Goal: Task Accomplishment & Management: Understand process/instructions

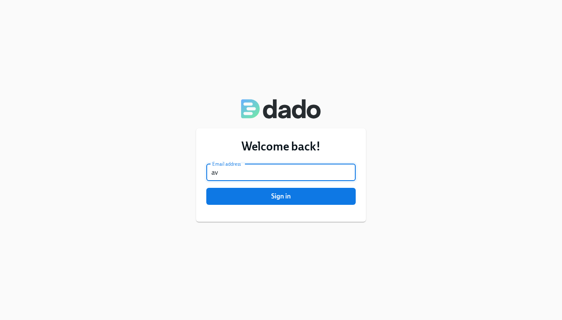
type input "a"
type input "riemersma03@gmail.com"
click at [232, 199] on span "Sign in" at bounding box center [280, 196] width 137 height 8
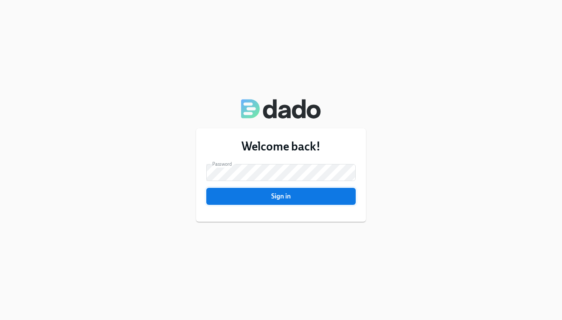
click at [250, 191] on button "Sign in" at bounding box center [280, 196] width 149 height 17
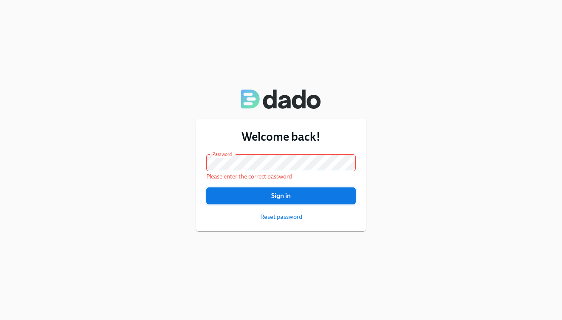
click at [263, 196] on span "Sign in" at bounding box center [280, 195] width 137 height 8
click at [289, 196] on span "Sign in" at bounding box center [280, 195] width 137 height 8
click at [261, 197] on span "Sign in" at bounding box center [280, 195] width 137 height 8
click at [201, 160] on div "Welcome back! Email address riemersma03@gmail.com Email address Password Passwo…" at bounding box center [281, 174] width 170 height 112
click at [237, 195] on span "Sign in" at bounding box center [280, 195] width 137 height 8
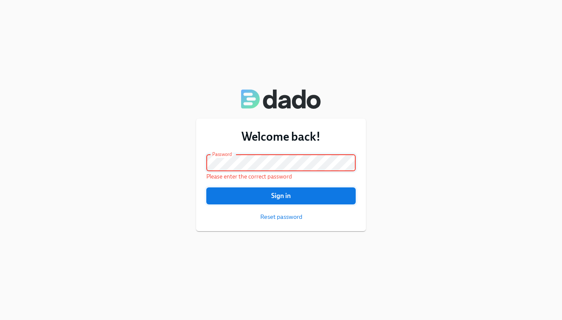
click at [252, 191] on button "Sign in" at bounding box center [280, 195] width 149 height 17
click at [271, 194] on span "Sign in" at bounding box center [280, 195] width 137 height 8
click at [261, 198] on span "Sign in" at bounding box center [280, 195] width 137 height 8
click at [281, 198] on span "Sign in" at bounding box center [280, 195] width 137 height 8
click at [253, 199] on span "Sign in" at bounding box center [280, 195] width 137 height 8
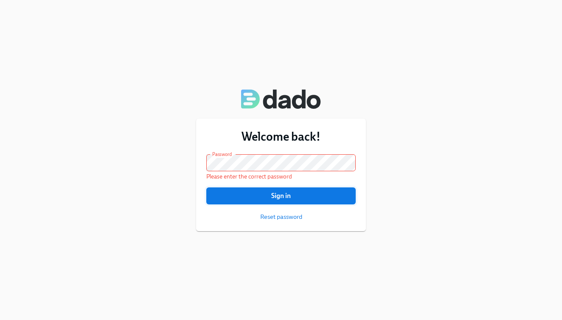
click at [261, 196] on span "Sign in" at bounding box center [280, 195] width 137 height 8
click at [247, 198] on span "Sign in" at bounding box center [280, 195] width 137 height 8
click at [274, 200] on span "Sign in" at bounding box center [280, 195] width 137 height 8
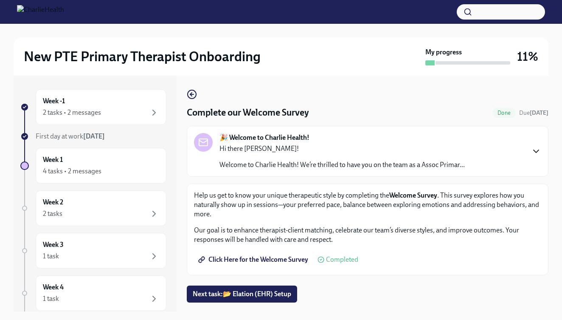
click at [533, 147] on icon "button" at bounding box center [536, 151] width 10 height 10
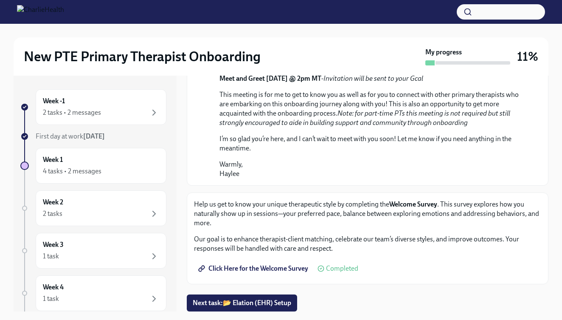
scroll to position [470, 0]
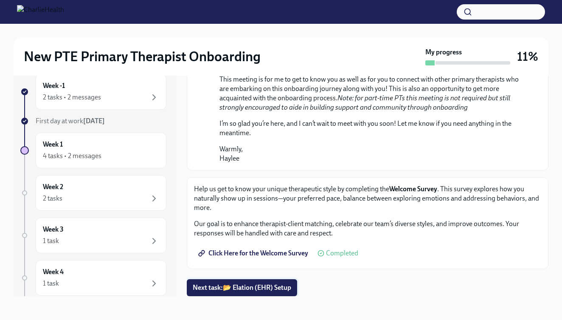
click at [257, 290] on span "Next task : 📂 Elation (EHR) Setup" at bounding box center [242, 287] width 98 height 8
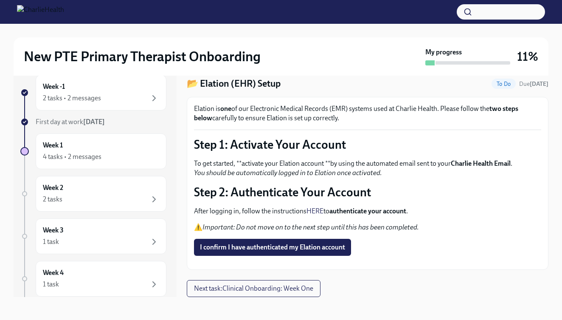
scroll to position [42, 0]
click at [360, 207] on strong "authenticate your account" at bounding box center [367, 211] width 77 height 8
click at [313, 207] on link "HERE" at bounding box center [314, 211] width 17 height 8
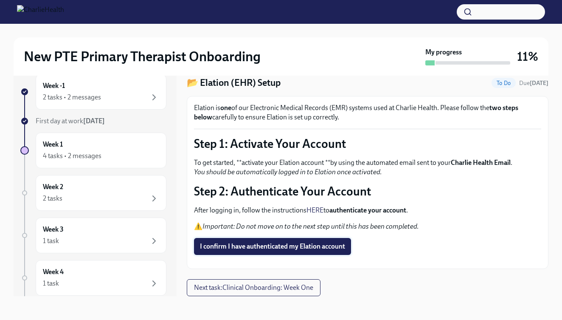
scroll to position [15, 0]
click at [272, 242] on span "I confirm I have authenticated my Elation account" at bounding box center [272, 246] width 145 height 8
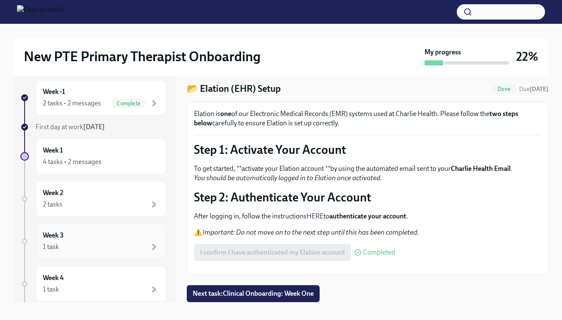
scroll to position [0, 0]
click at [115, 155] on div "Week 1 4 tasks • 2 messages" at bounding box center [101, 156] width 116 height 21
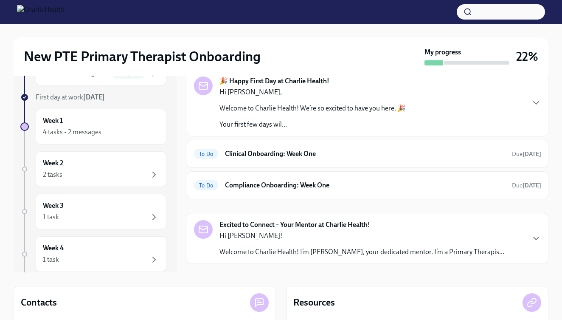
scroll to position [3, 0]
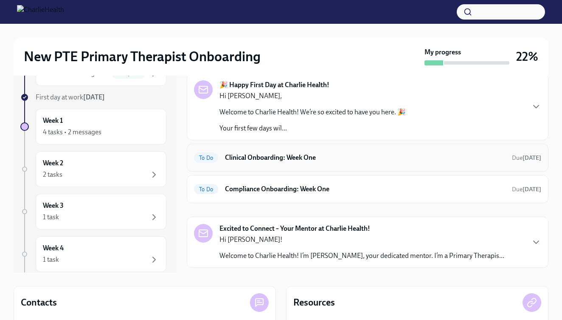
click at [269, 165] on div "To Do Clinical Onboarding: Week One Due [DATE]" at bounding box center [368, 157] width 362 height 28
click at [277, 152] on div "To Do Clinical Onboarding: Week One Due [DATE]" at bounding box center [367, 158] width 347 height 14
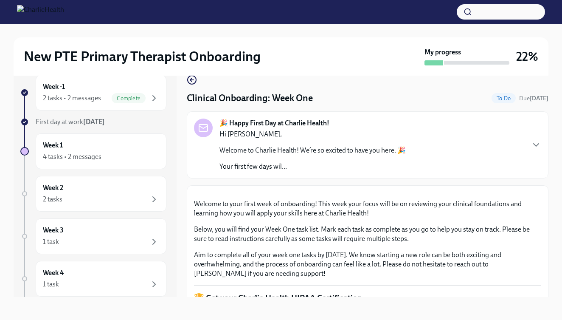
click at [86, 120] on strong "[DATE]" at bounding box center [94, 122] width 22 height 8
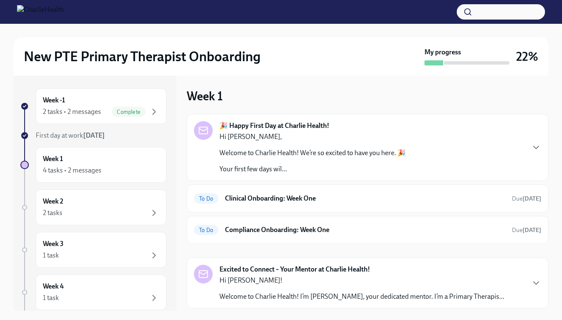
click at [75, 133] on span "First day at work [DATE]" at bounding box center [70, 135] width 69 height 8
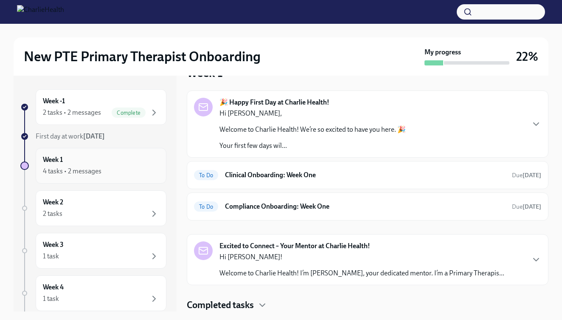
click at [127, 165] on div "Week 1 4 tasks • 2 messages" at bounding box center [101, 165] width 116 height 21
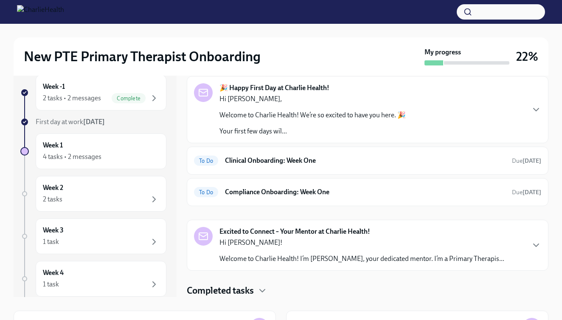
scroll to position [7, 0]
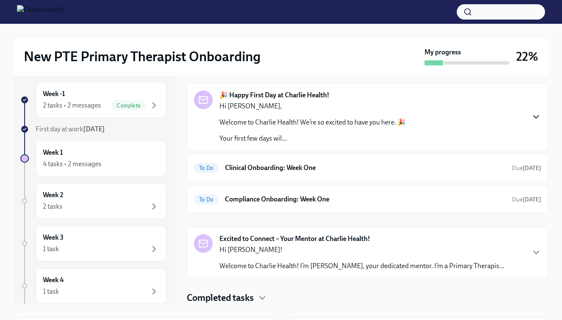
click at [534, 114] on icon "button" at bounding box center [536, 117] width 10 height 10
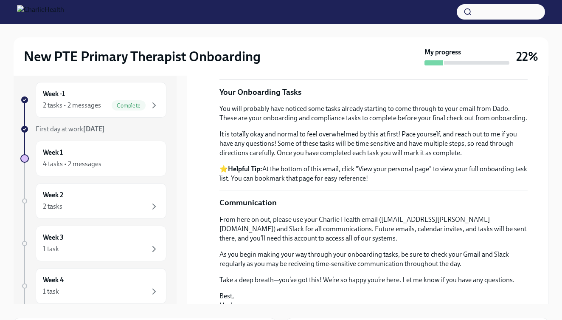
scroll to position [323, 0]
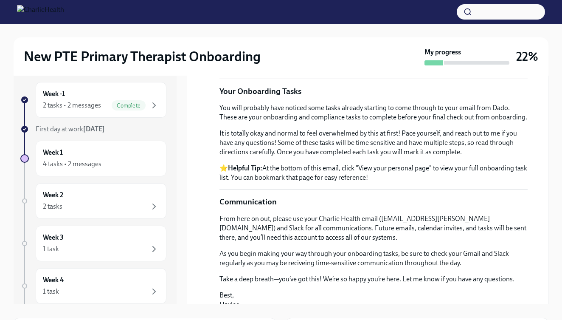
click at [249, 62] on em "Here" at bounding box center [250, 57] width 14 height 8
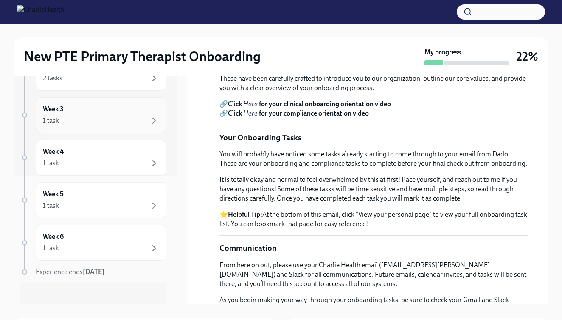
scroll to position [129, 0]
click at [145, 164] on div "1 task" at bounding box center [101, 162] width 116 height 10
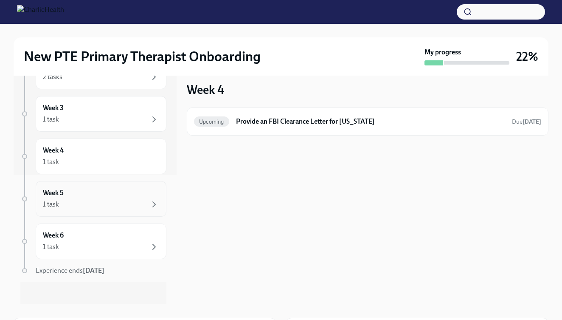
click at [107, 196] on div "Week 5 1 task" at bounding box center [101, 198] width 116 height 21
click at [104, 200] on div "1 task" at bounding box center [101, 204] width 116 height 10
click at [119, 246] on div "1 task" at bounding box center [101, 246] width 116 height 10
click at [116, 149] on div "Week 4 1 task" at bounding box center [101, 156] width 116 height 21
click at [116, 115] on div "1 task" at bounding box center [101, 119] width 116 height 10
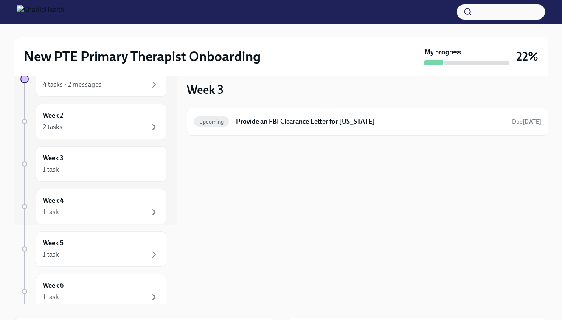
scroll to position [77, 0]
click at [123, 132] on div "2 tasks" at bounding box center [101, 129] width 116 height 10
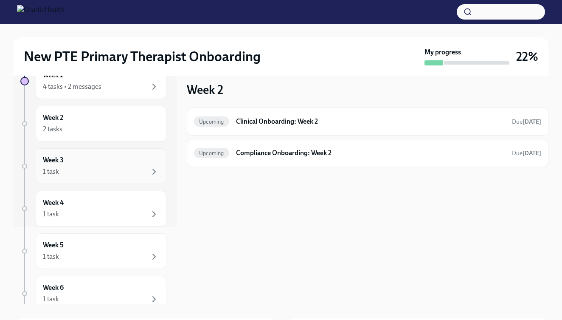
click at [117, 171] on div "1 task" at bounding box center [101, 171] width 116 height 10
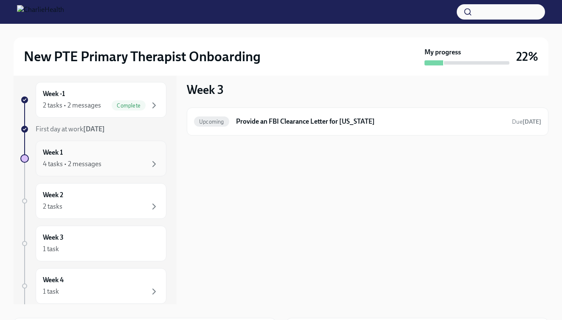
click at [80, 154] on div "Week 1 4 tasks • 2 messages" at bounding box center [101, 158] width 116 height 21
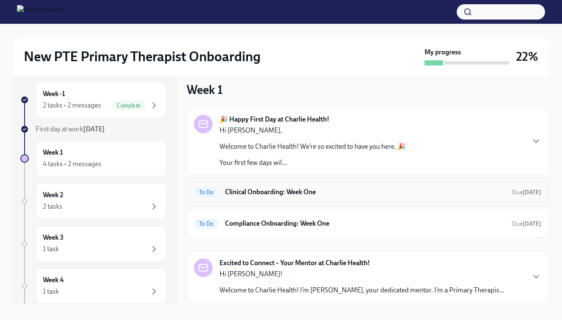
click at [318, 193] on h6 "Clinical Onboarding: Week One" at bounding box center [365, 191] width 280 height 9
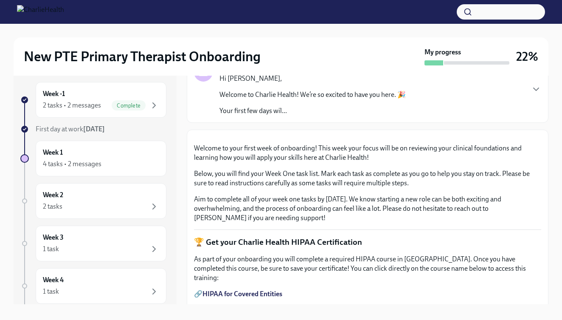
scroll to position [48, 0]
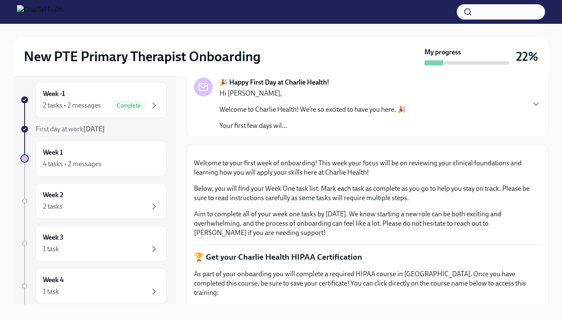
click at [284, 128] on p "Your first few days wil..." at bounding box center [312, 125] width 186 height 9
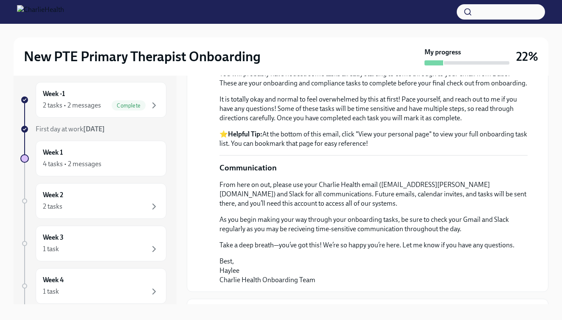
scroll to position [350, 0]
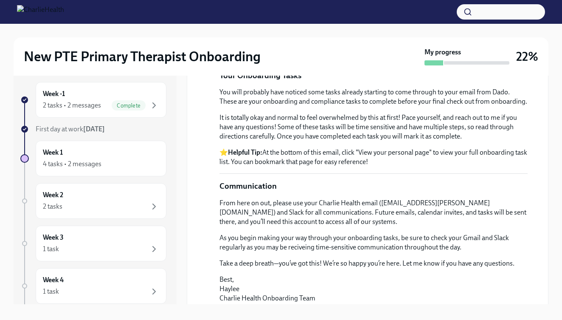
click at [250, 55] on em "Here" at bounding box center [250, 51] width 14 height 8
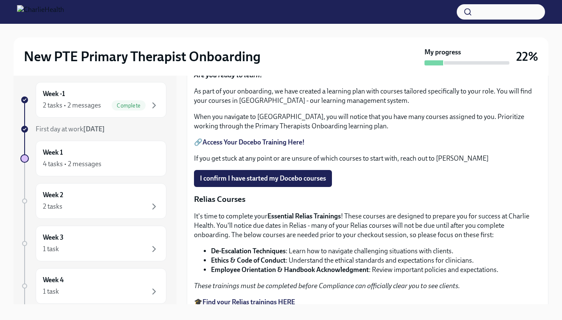
scroll to position [822, 0]
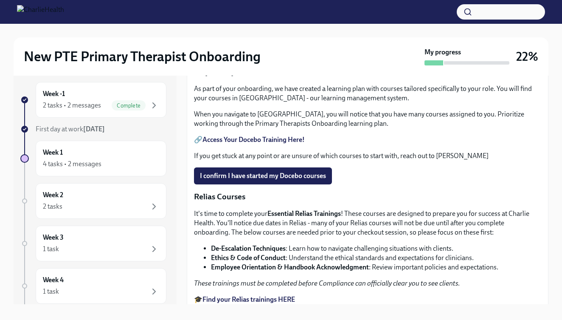
click at [228, 12] on link "HIPAA for Covered Entities" at bounding box center [242, 8] width 80 height 8
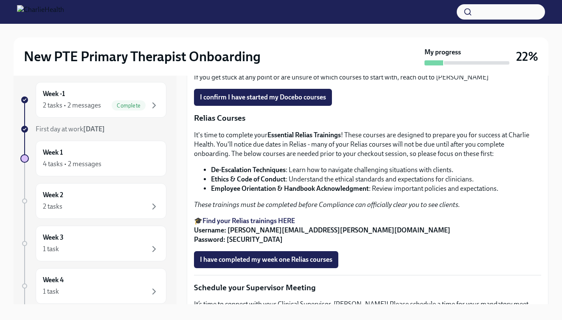
scroll to position [902, 0]
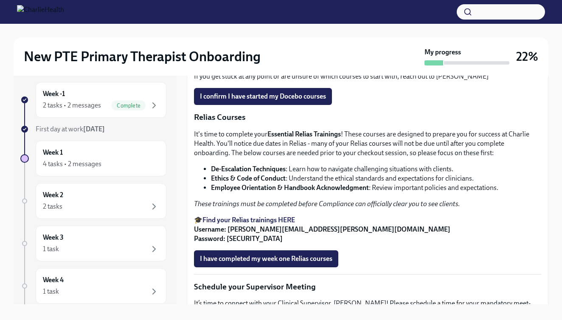
click at [0, 0] on input "Upload HIPAA Certification" at bounding box center [0, 0] width 0 height 0
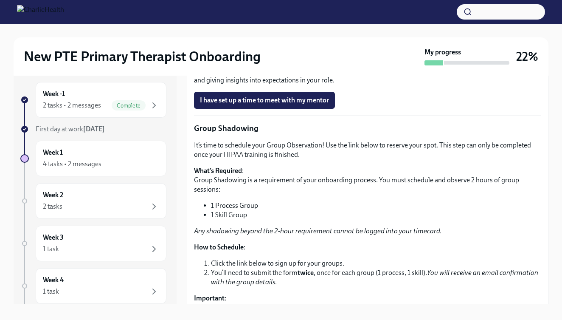
scroll to position [1298, 0]
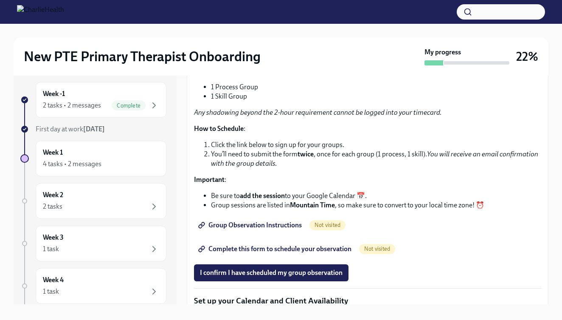
scroll to position [1426, 0]
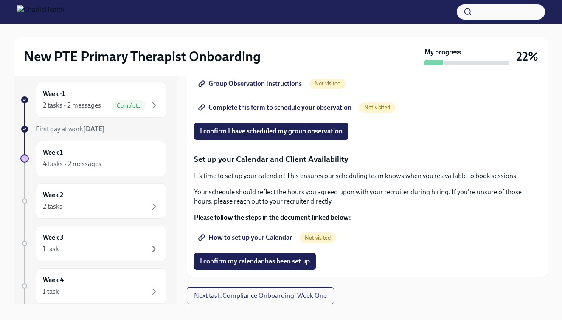
scroll to position [1645, 0]
click at [256, 88] on span "Group Observation Instructions" at bounding box center [251, 83] width 102 height 8
click at [290, 112] on span "Complete this form to schedule your observation" at bounding box center [275, 107] width 151 height 8
click at [269, 135] on span "I confirm I have scheduled my group observation" at bounding box center [271, 131] width 143 height 8
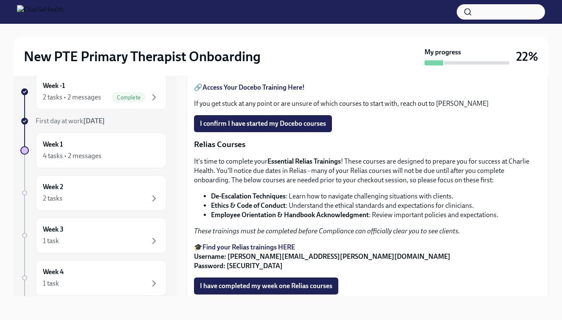
scroll to position [860, 0]
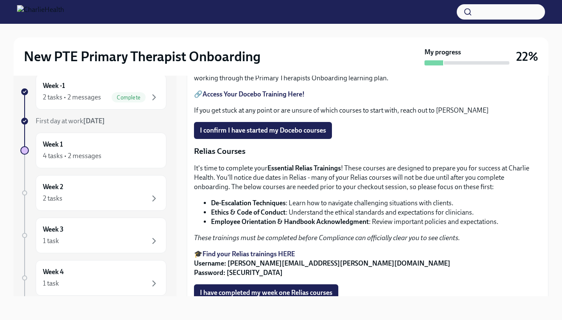
click at [0, 0] on input "HIPAA Certificate Avrey_Stevenson.pdf" at bounding box center [0, 0] width 0 height 0
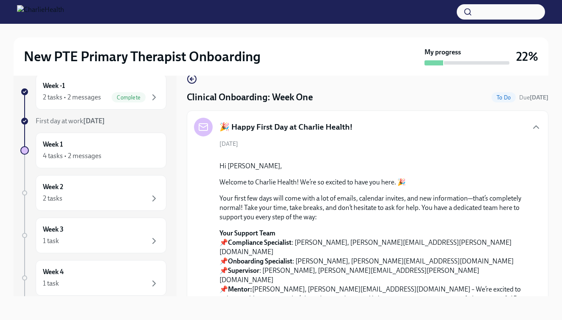
scroll to position [0, 0]
click at [109, 190] on div "Week 2 2 tasks" at bounding box center [101, 192] width 116 height 21
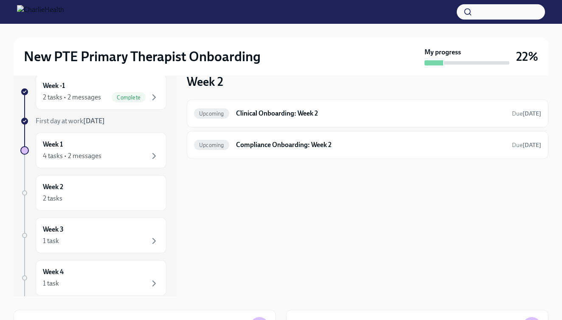
scroll to position [1, 0]
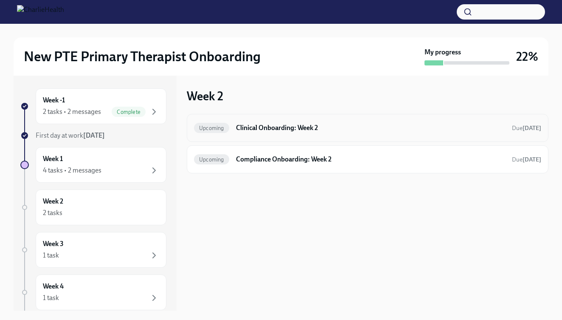
click at [303, 130] on h6 "Clinical Onboarding: Week 2" at bounding box center [370, 127] width 269 height 9
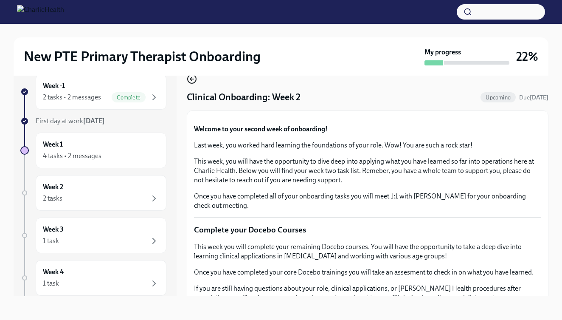
click at [193, 76] on icon "button" at bounding box center [192, 79] width 10 height 10
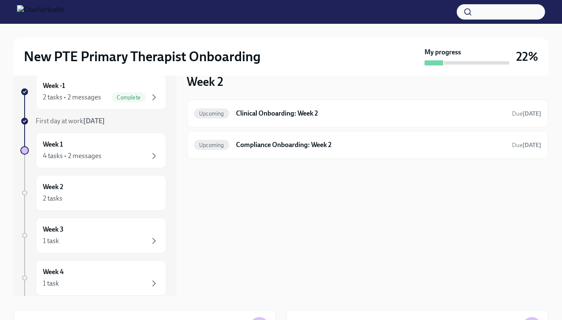
scroll to position [1, 0]
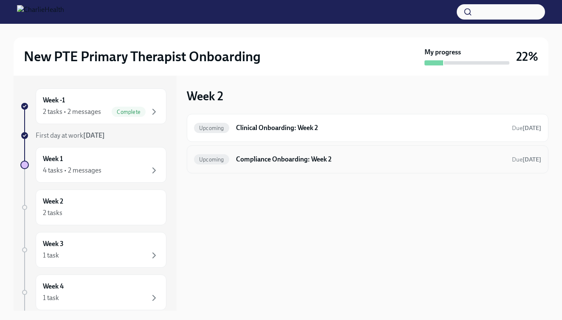
click at [276, 162] on h6 "Compliance Onboarding: Week 2" at bounding box center [370, 158] width 269 height 9
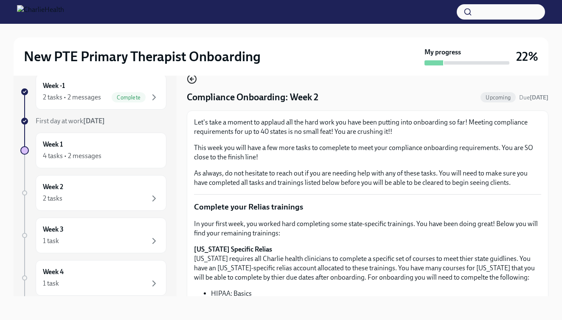
click at [191, 81] on icon "button" at bounding box center [192, 79] width 10 height 10
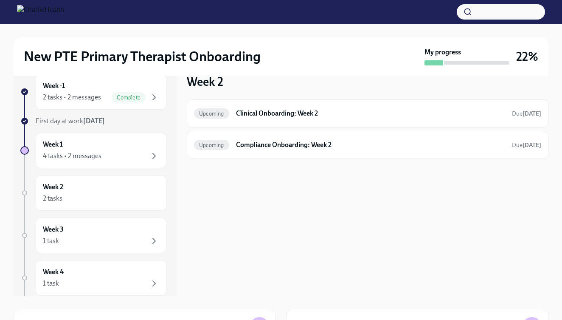
scroll to position [1, 0]
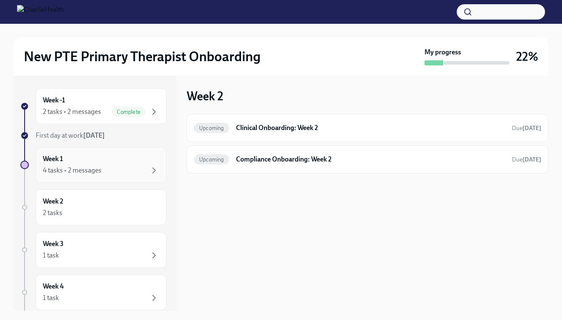
click at [104, 163] on div "Week 1 4 tasks • 2 messages" at bounding box center [101, 164] width 116 height 21
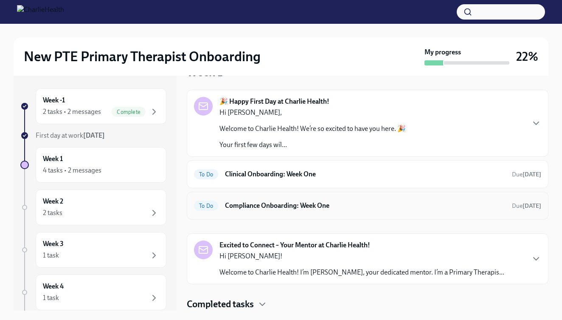
scroll to position [24, 0]
click at [263, 305] on icon "button" at bounding box center [262, 304] width 5 height 3
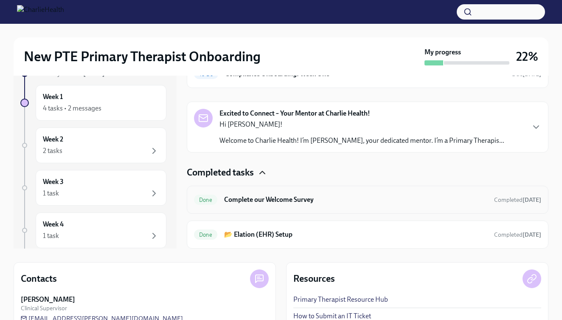
scroll to position [53, 0]
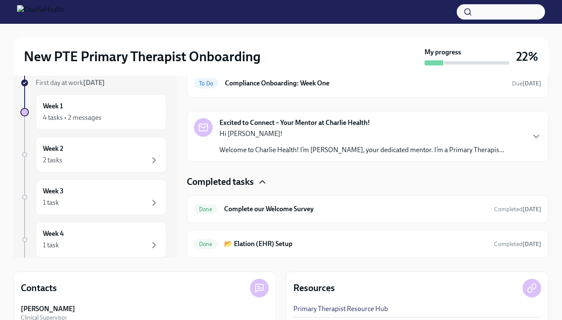
click at [262, 183] on icon "button" at bounding box center [262, 182] width 10 height 10
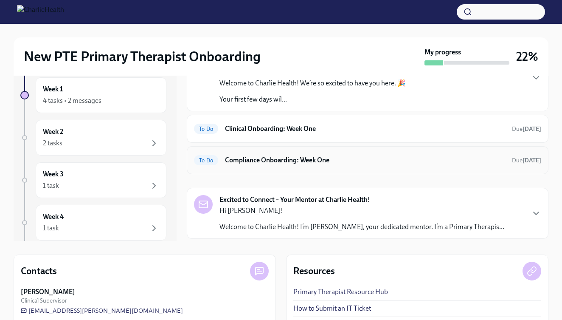
scroll to position [73, 0]
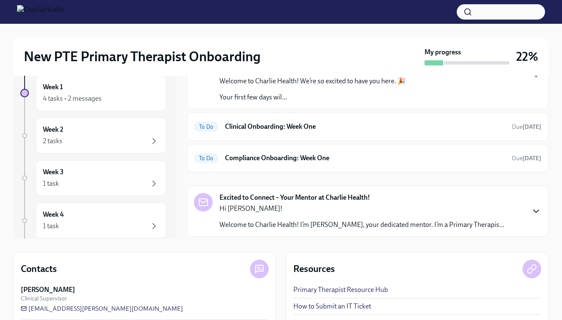
click at [533, 209] on icon "button" at bounding box center [536, 211] width 10 height 10
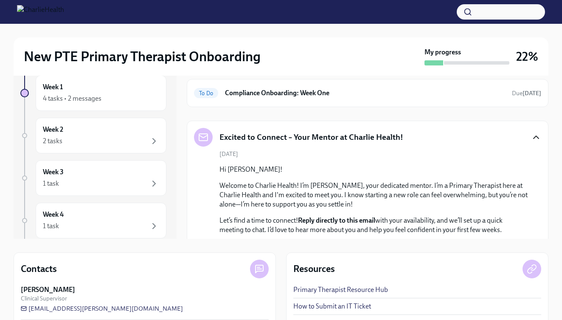
scroll to position [14, 0]
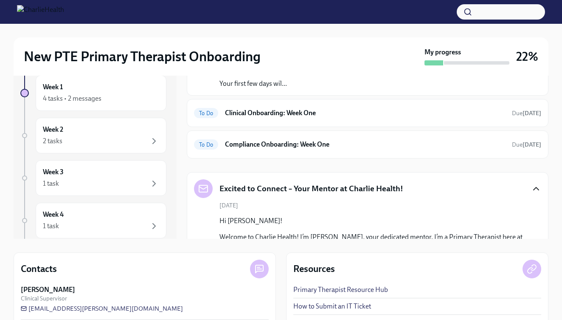
click at [531, 184] on icon "button" at bounding box center [536, 188] width 10 height 10
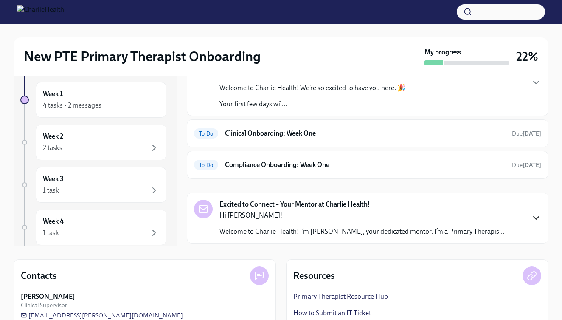
scroll to position [0, 0]
click at [102, 183] on div "Week 3 1 task" at bounding box center [101, 184] width 116 height 21
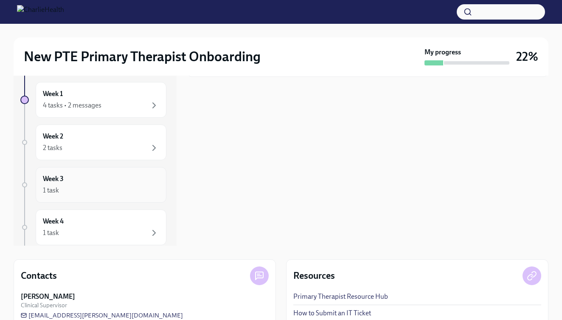
click at [57, 180] on h6 "Week 3" at bounding box center [53, 178] width 21 height 9
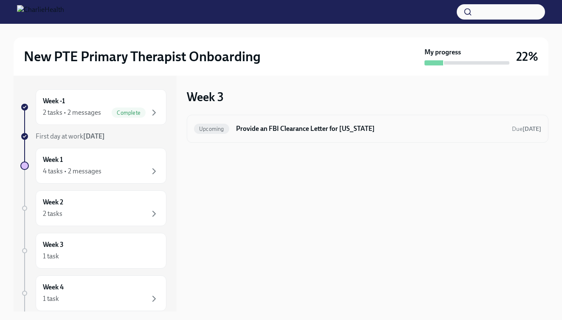
click at [275, 132] on h6 "Provide an FBI Clearance Letter for [US_STATE]" at bounding box center [370, 128] width 269 height 9
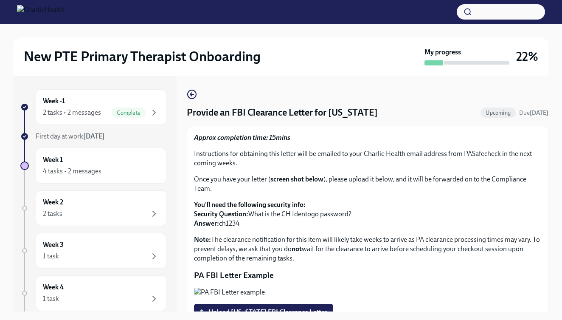
scroll to position [0, 0]
click at [112, 169] on div "4 tasks • 2 messages" at bounding box center [101, 171] width 116 height 10
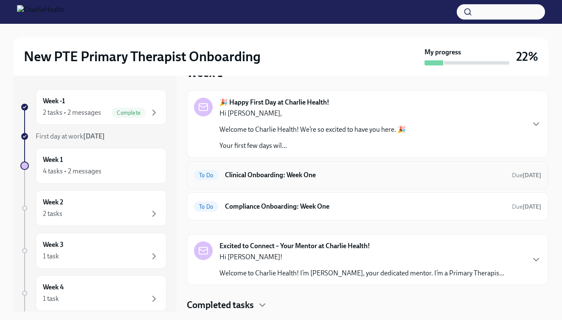
click at [289, 186] on div "To Do Clinical Onboarding: Week One Due [DATE]" at bounding box center [368, 175] width 362 height 28
click at [318, 175] on h6 "Clinical Onboarding: Week One" at bounding box center [365, 174] width 280 height 9
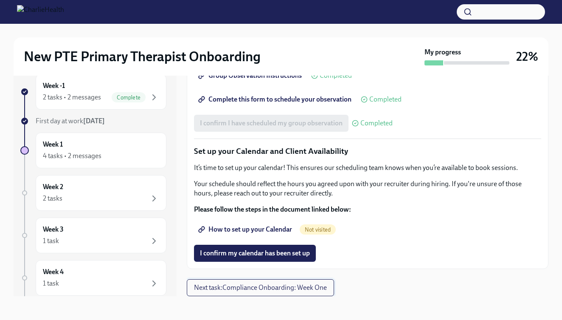
scroll to position [15, 0]
click at [268, 287] on span "Next task : Compliance Onboarding: Week One" at bounding box center [260, 287] width 133 height 8
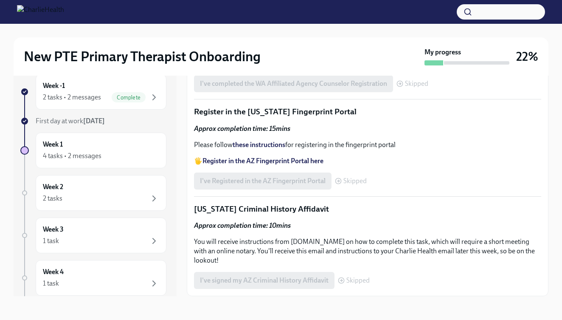
scroll to position [1126, 0]
click at [70, 188] on div "Week 2 2 tasks" at bounding box center [101, 192] width 116 height 21
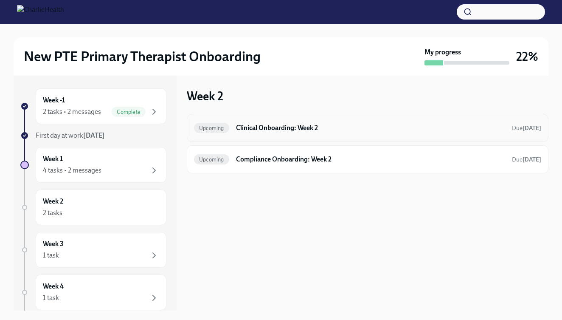
click at [272, 129] on h6 "Clinical Onboarding: Week 2" at bounding box center [370, 127] width 269 height 9
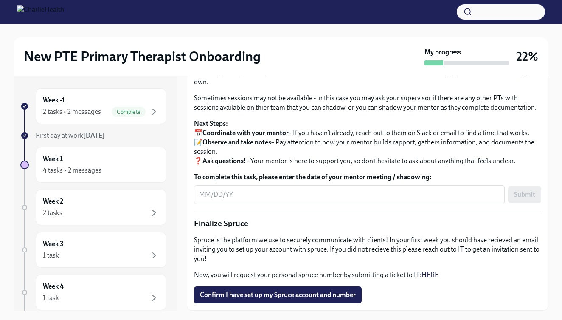
scroll to position [875, 0]
